Goal: Task Accomplishment & Management: Manage account settings

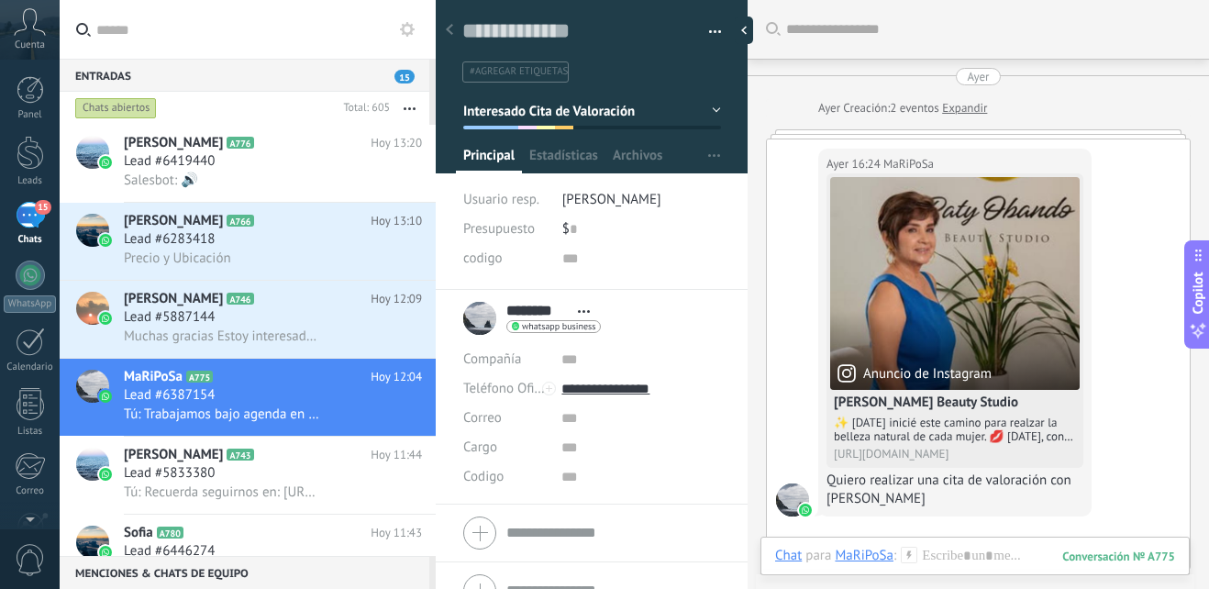
click at [265, 233] on div "Lead #6283418" at bounding box center [273, 239] width 298 height 18
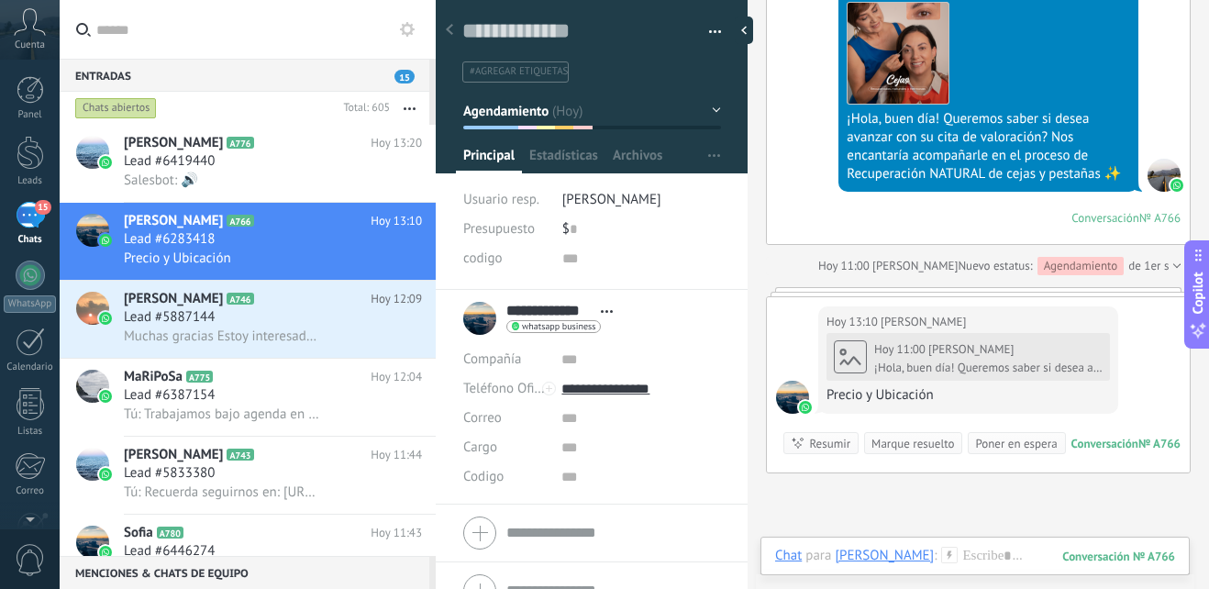
scroll to position [1644, 0]
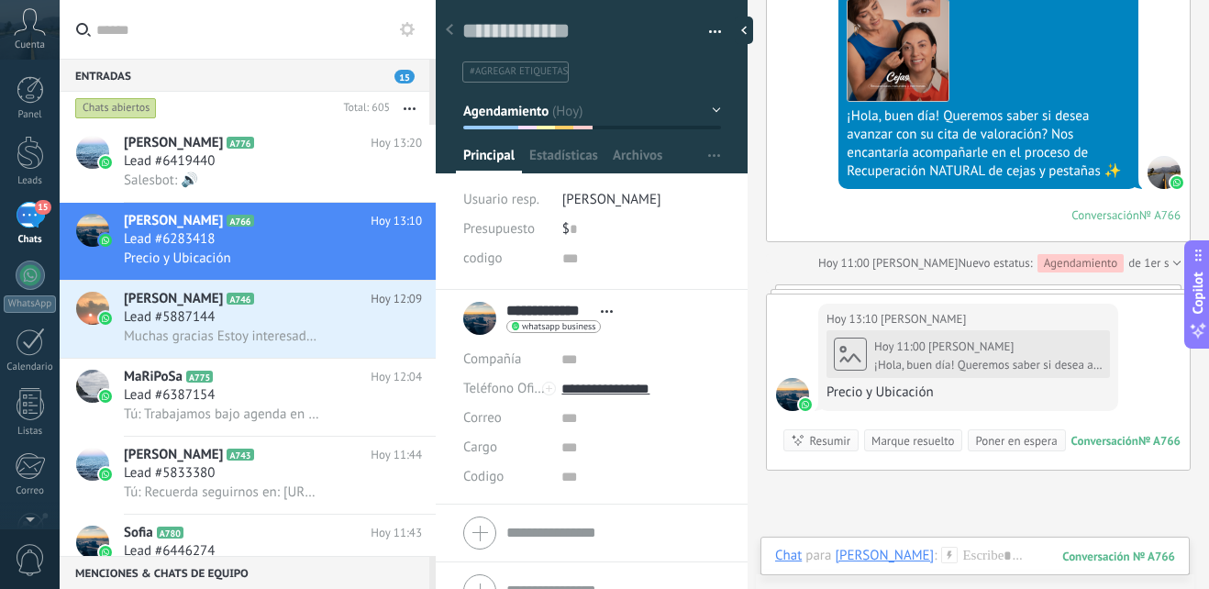
click at [895, 383] on div "Precio y Ubicación" at bounding box center [967, 392] width 283 height 18
click at [941, 553] on icon at bounding box center [949, 555] width 17 height 17
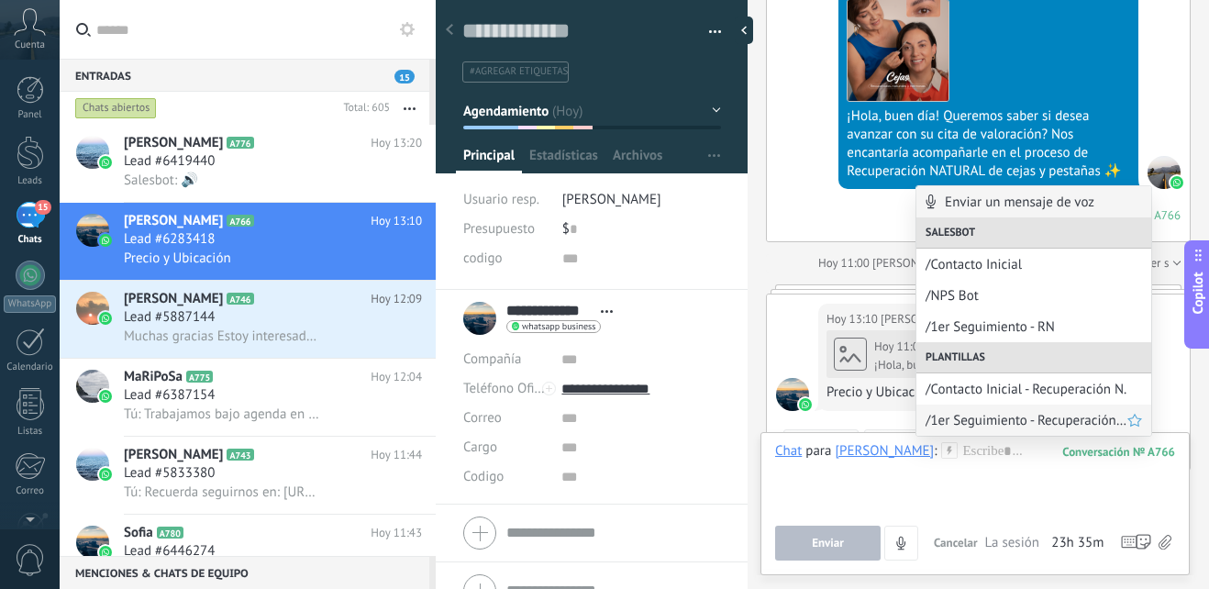
click at [1023, 424] on span "/1er Seguimiento - Recuperación Natural" at bounding box center [1026, 420] width 202 height 17
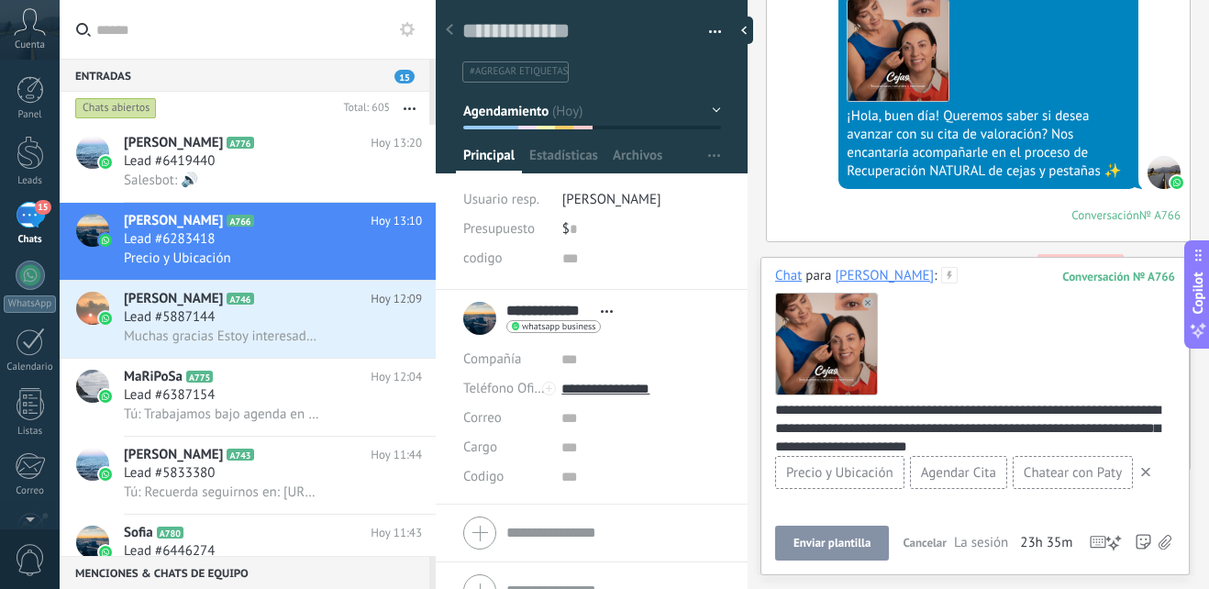
scroll to position [24, 0]
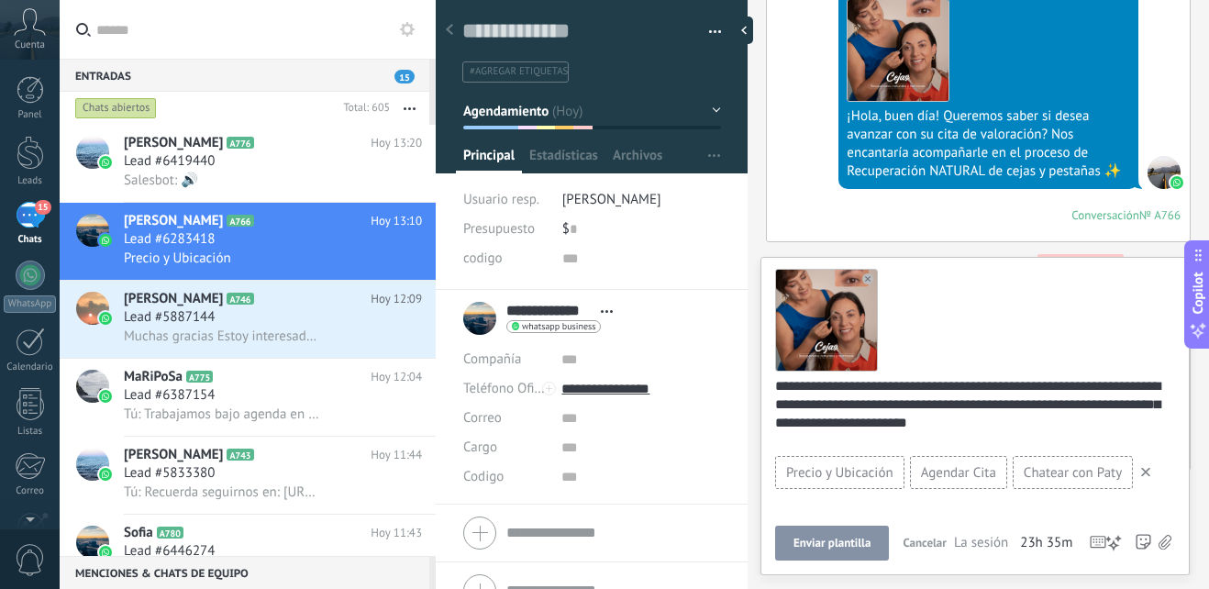
click at [861, 541] on span "Enviar plantilla" at bounding box center [831, 542] width 77 height 13
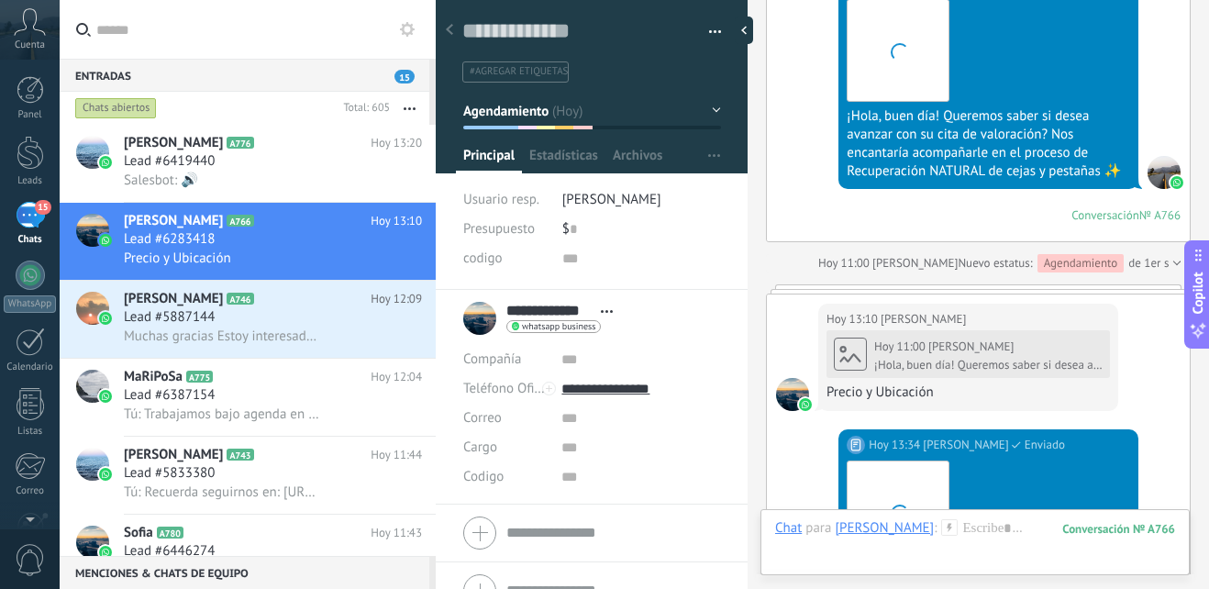
scroll to position [2061, 0]
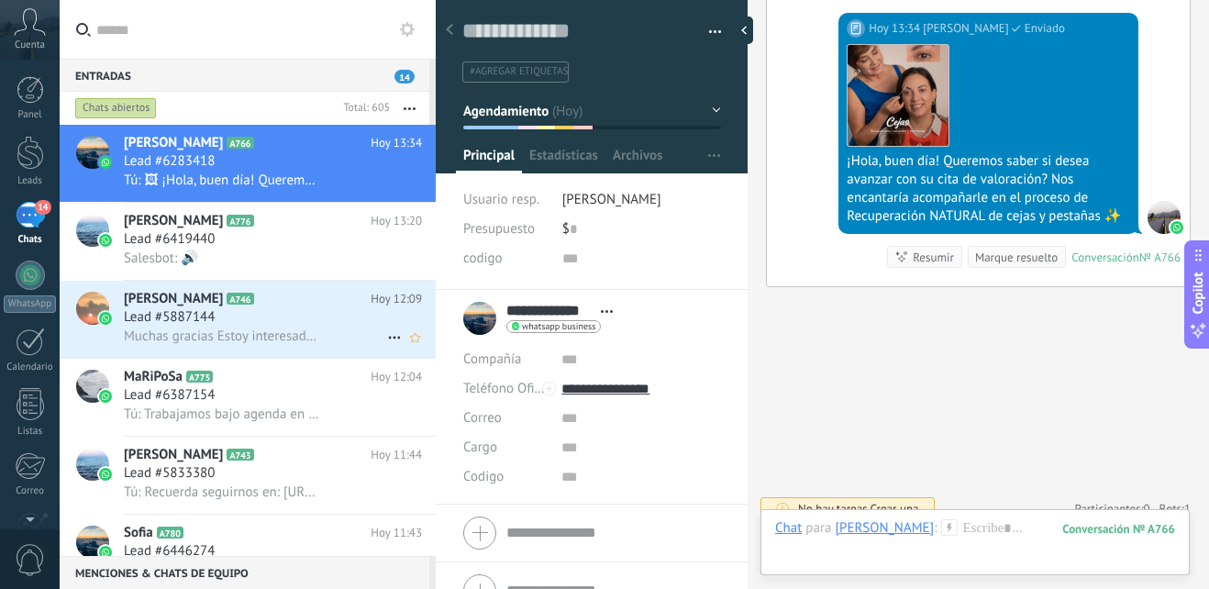
click at [295, 322] on div "Lead #5887144" at bounding box center [273, 317] width 298 height 18
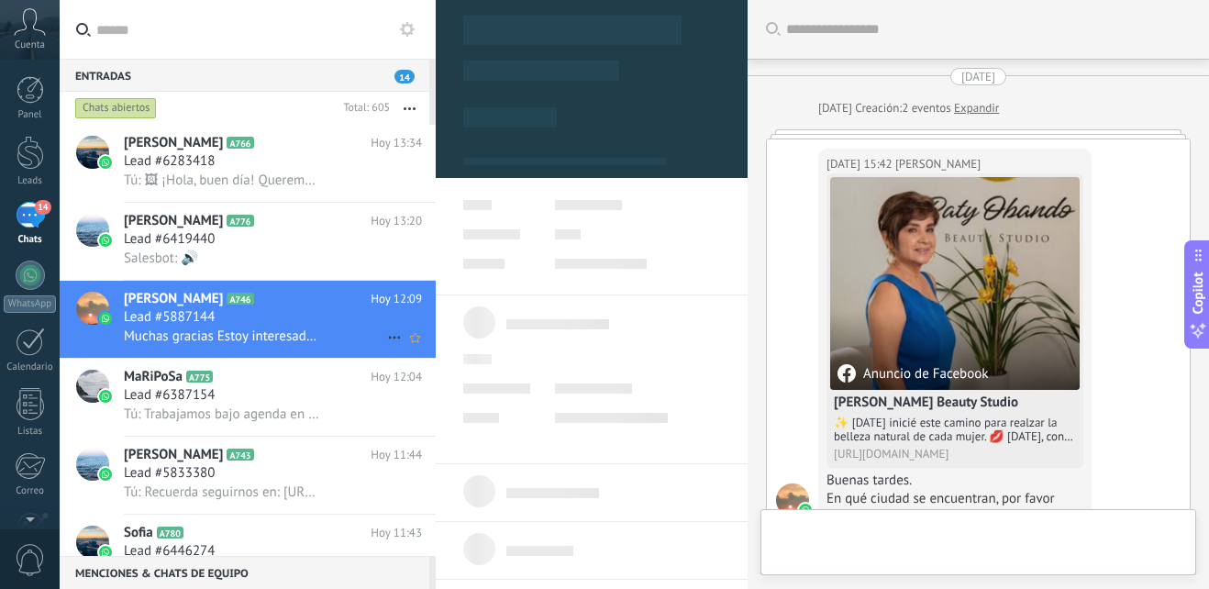
type textarea "**********"
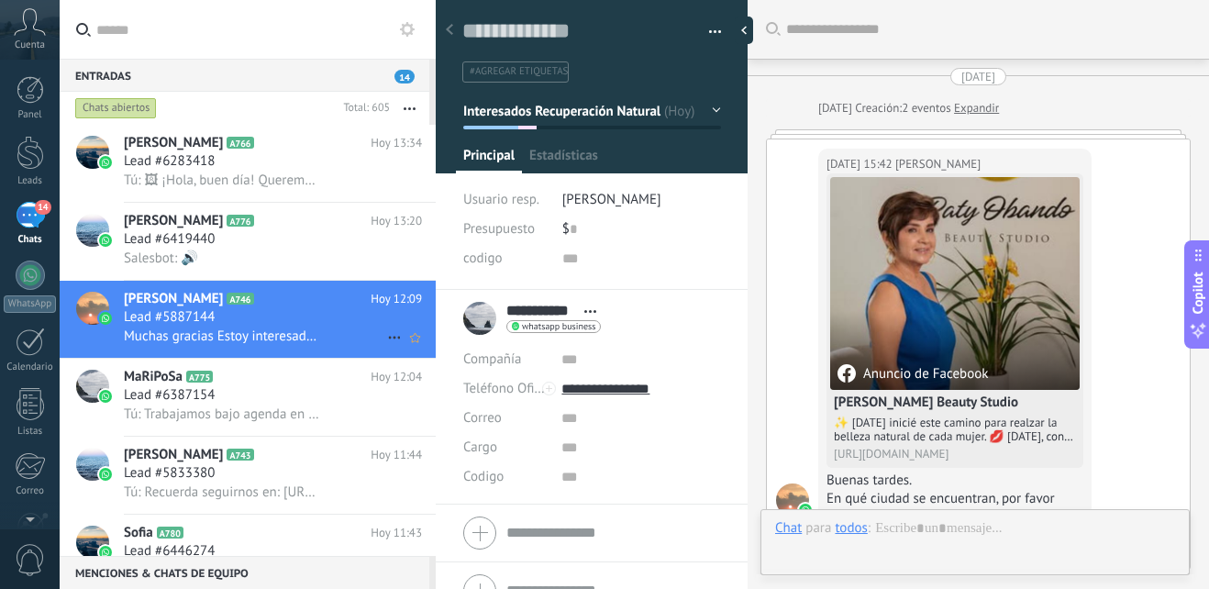
scroll to position [28, 0]
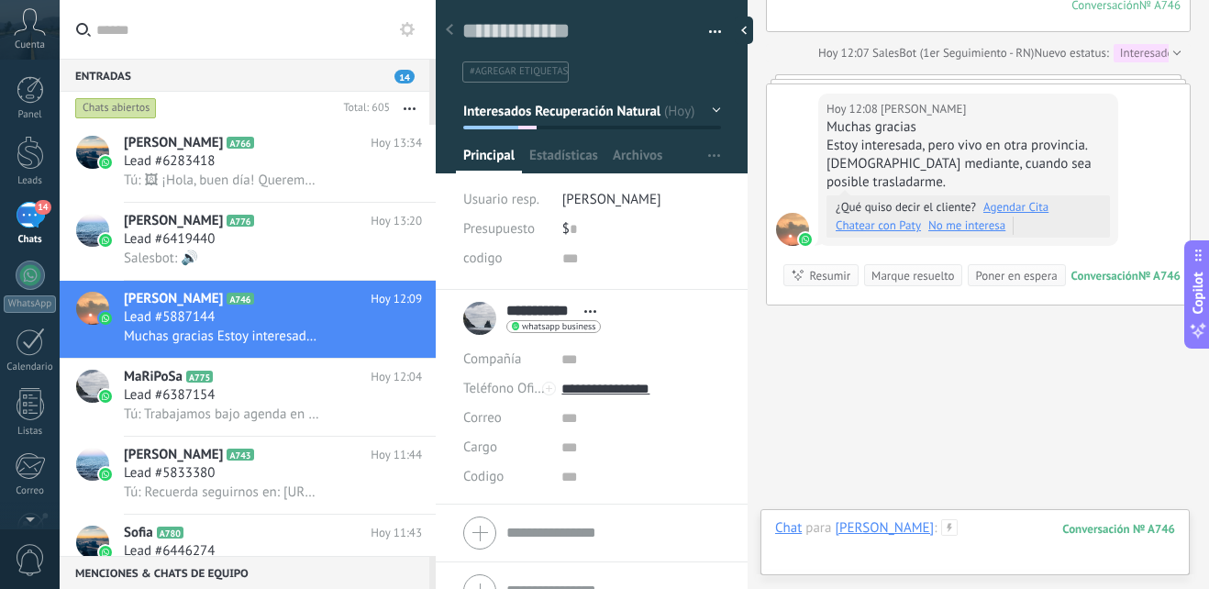
click at [947, 525] on div at bounding box center [975, 546] width 400 height 55
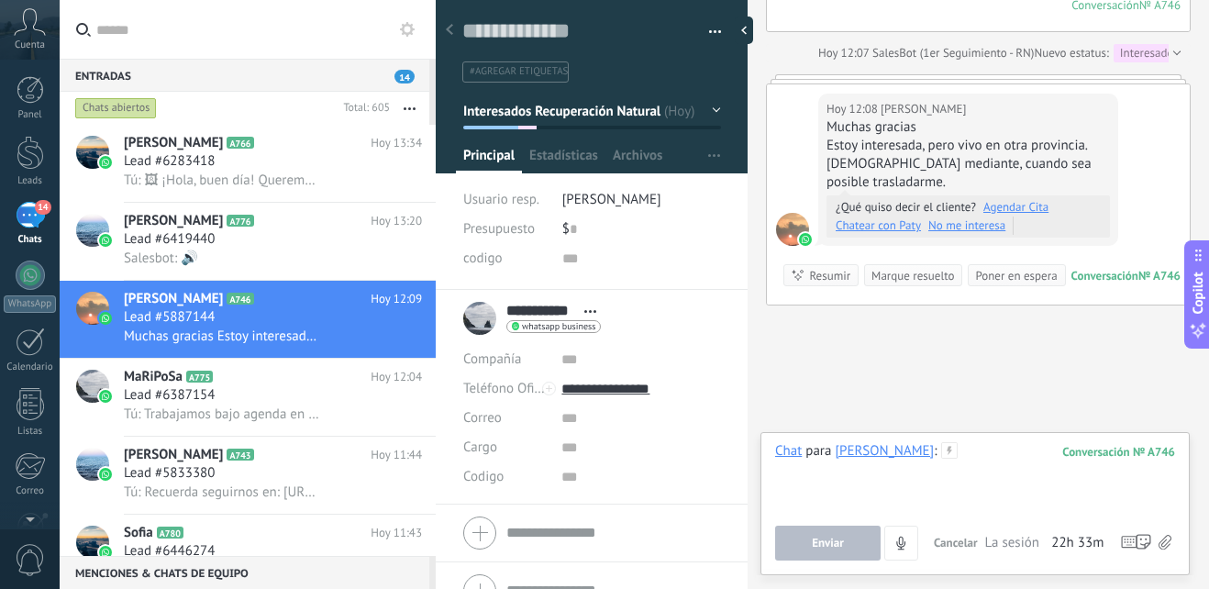
paste div
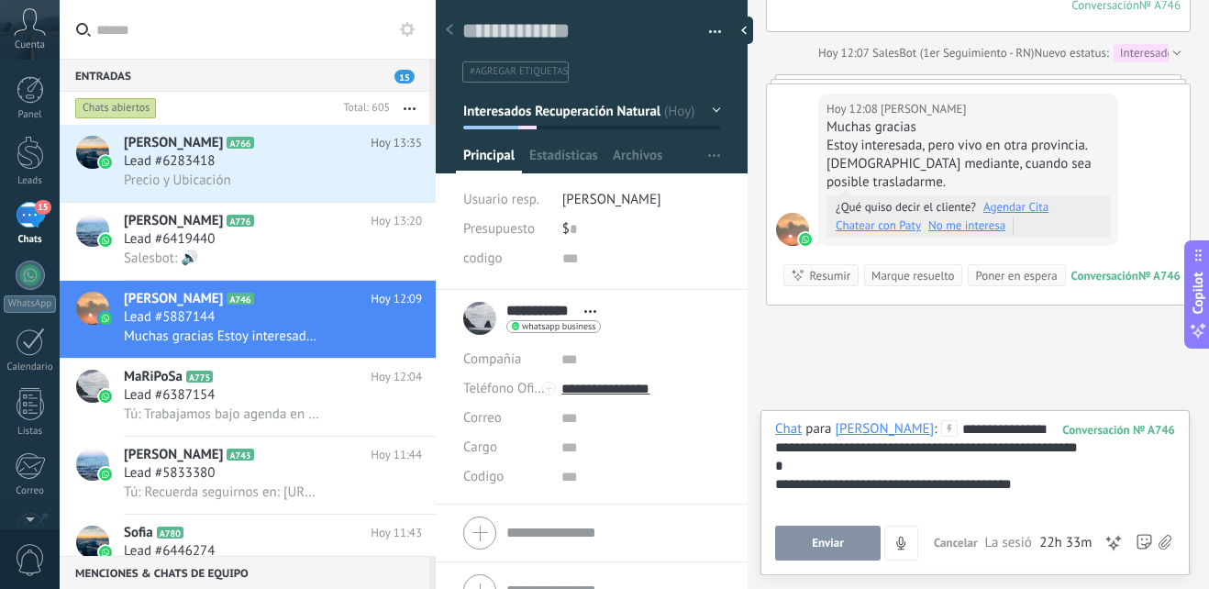
click at [840, 546] on span "Enviar" at bounding box center [828, 542] width 32 height 13
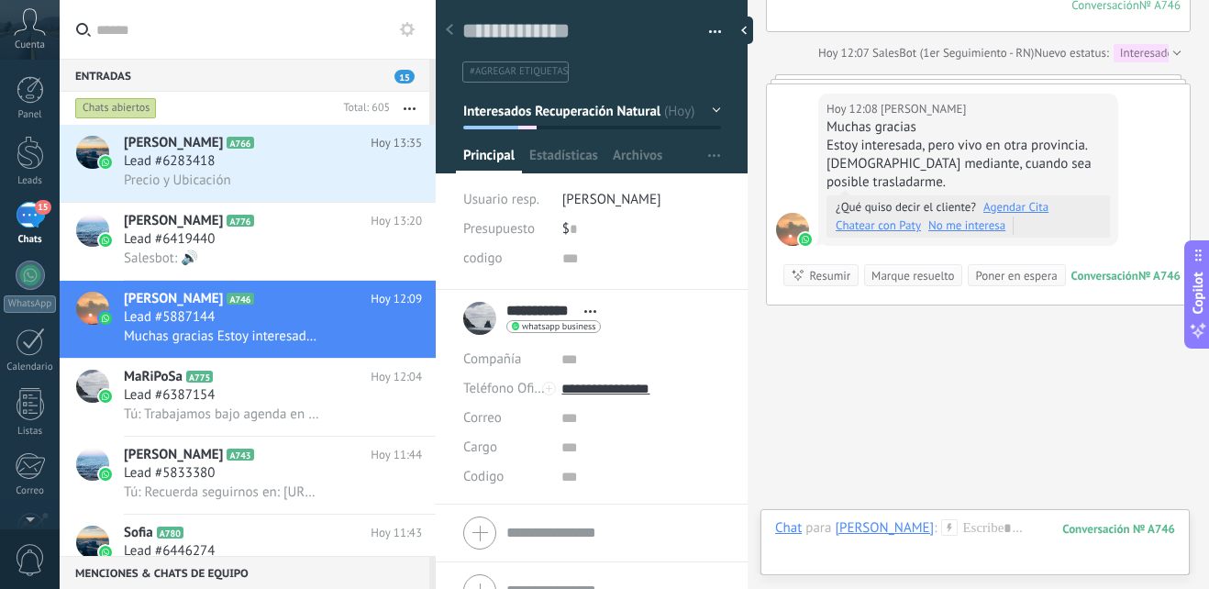
scroll to position [2026, 0]
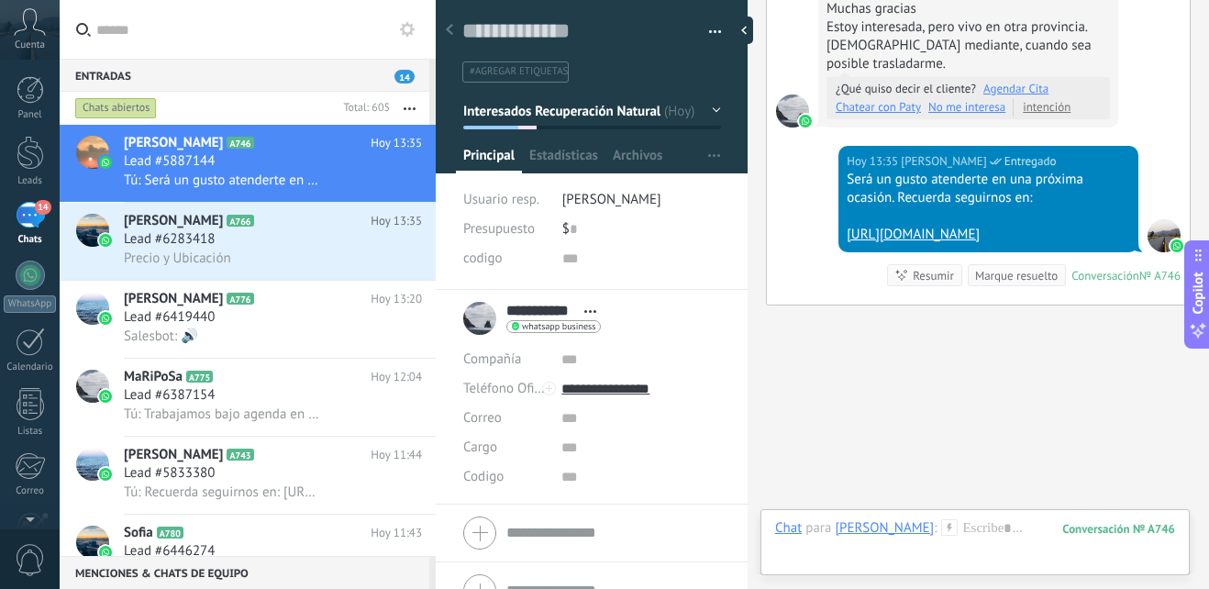
click at [702, 112] on button "Interesados Recuperación Natural" at bounding box center [592, 110] width 258 height 33
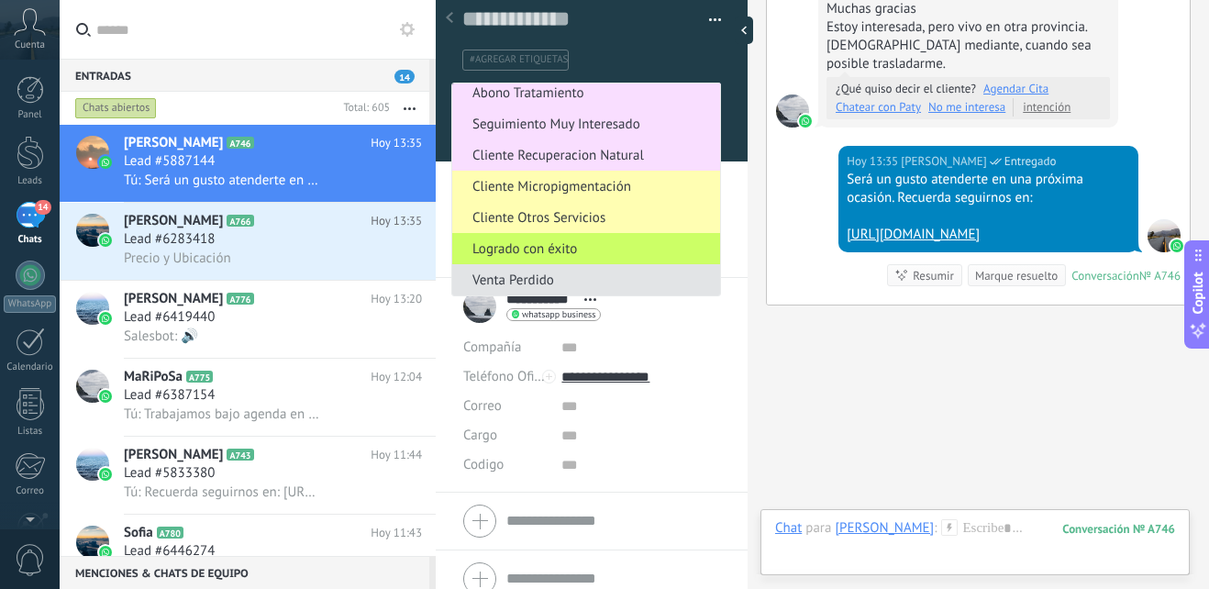
scroll to position [31, 0]
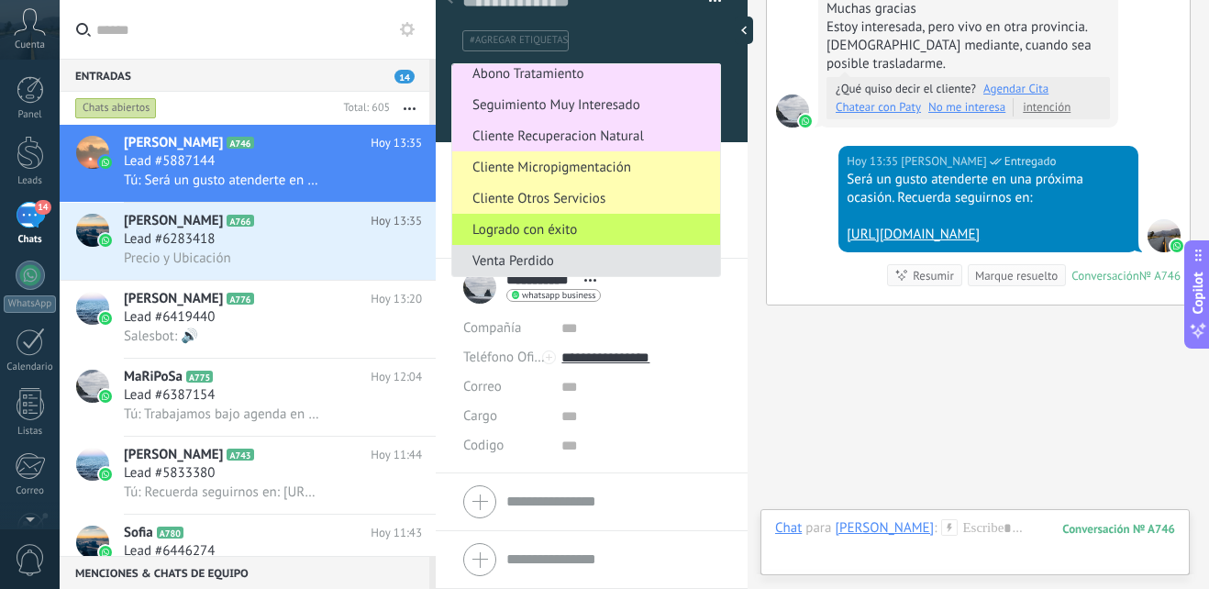
click at [578, 261] on span "Venta Perdido" at bounding box center [583, 260] width 262 height 17
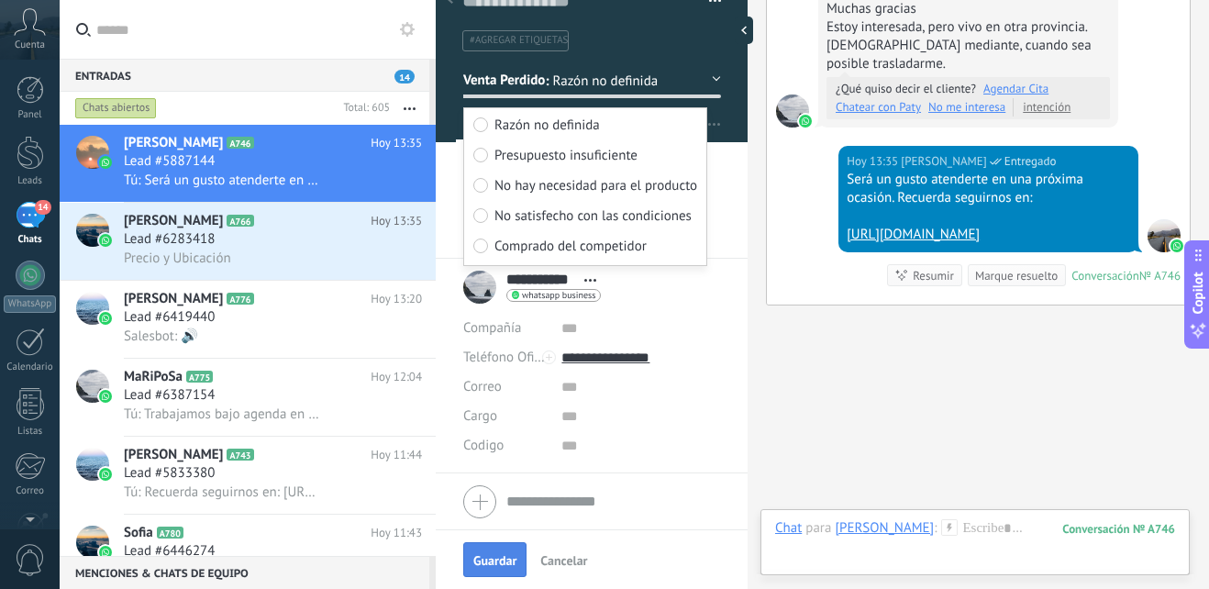
click at [486, 559] on span "Guardar" at bounding box center [494, 560] width 43 height 13
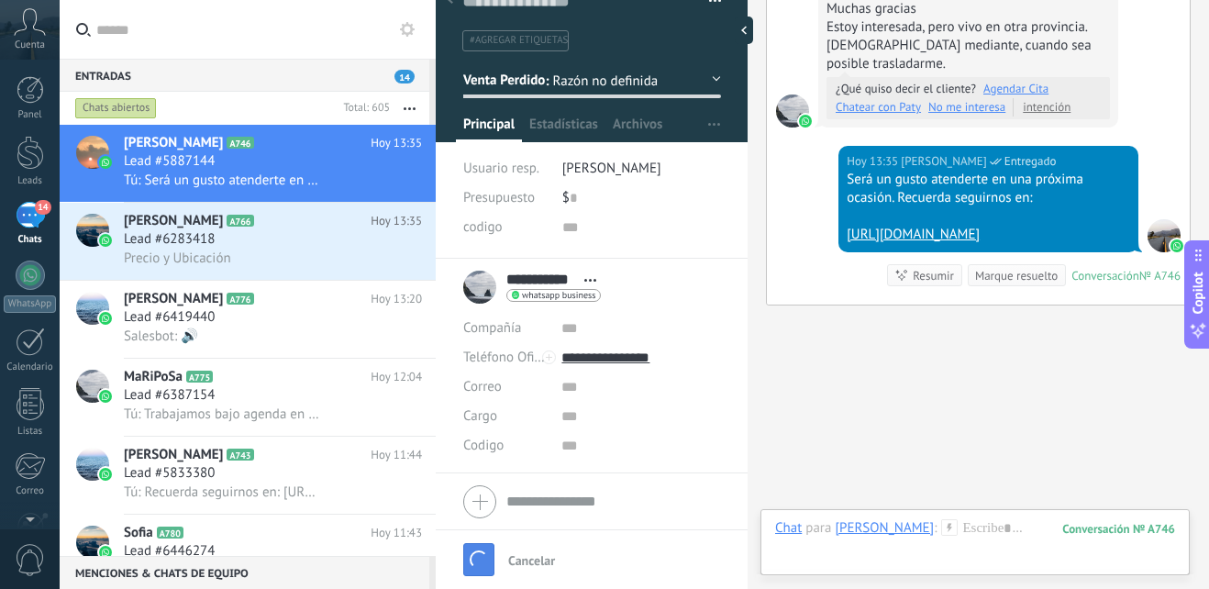
scroll to position [2156, 0]
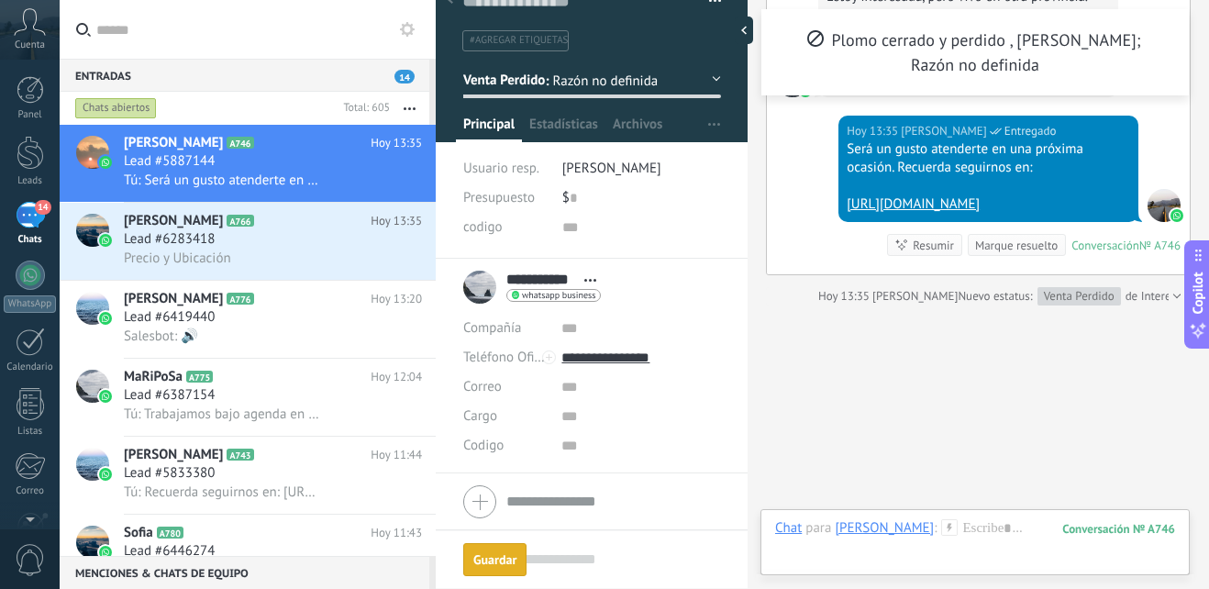
click at [490, 556] on div "Guardar" at bounding box center [494, 559] width 43 height 13
click at [305, 239] on div "Lead #6283418" at bounding box center [273, 239] width 298 height 18
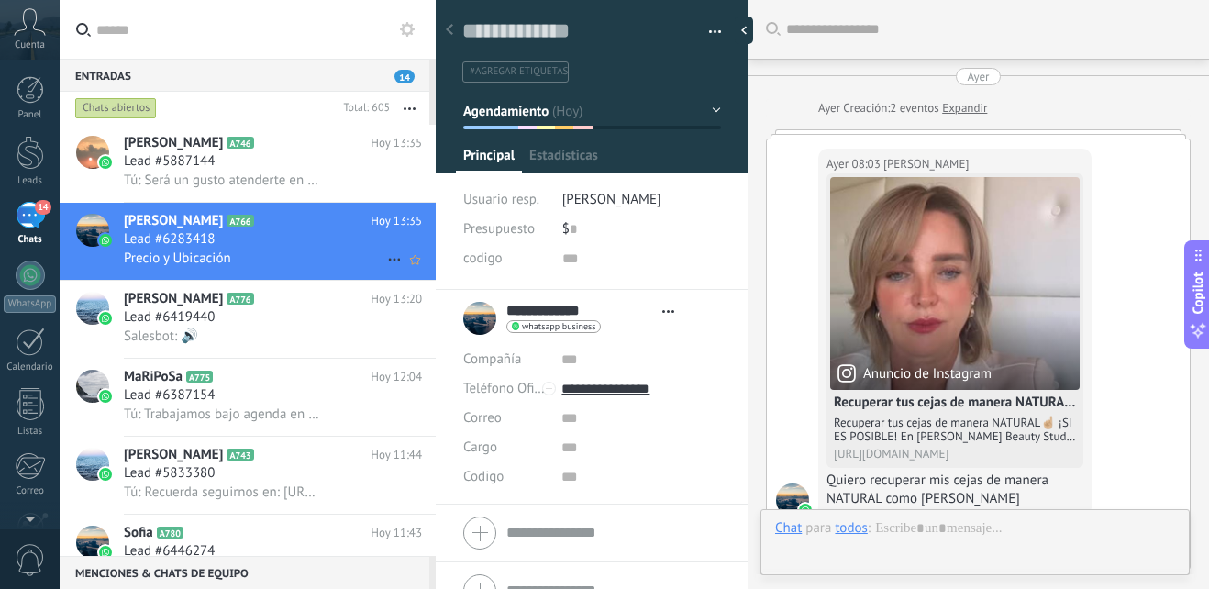
type textarea "**********"
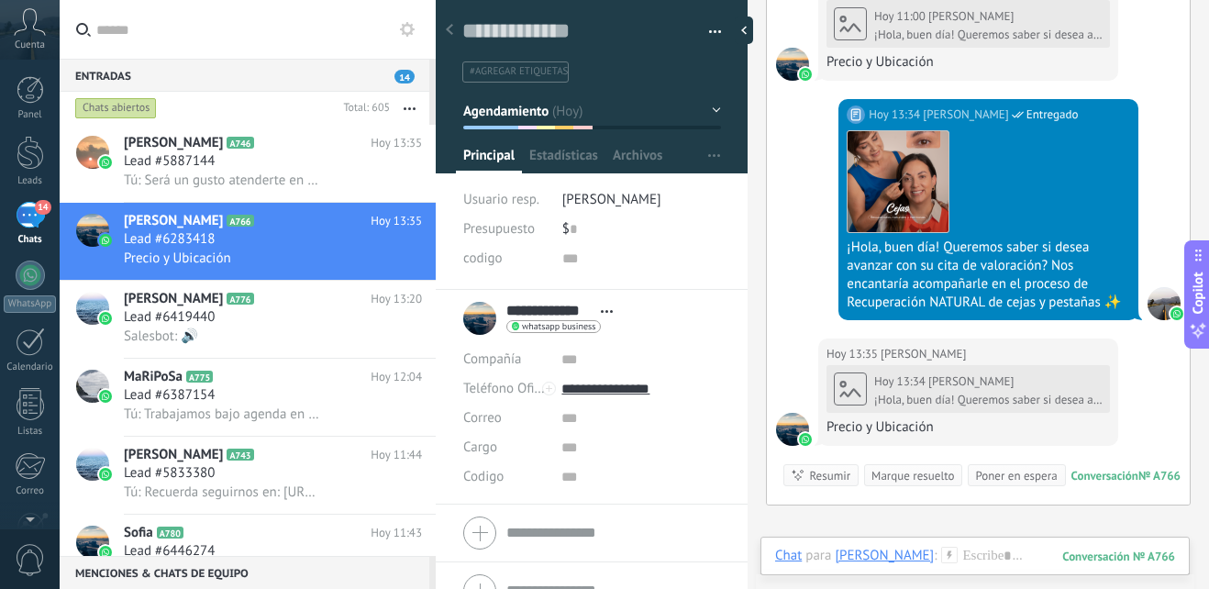
scroll to position [1992, 0]
